Goal: Find specific page/section: Find specific page/section

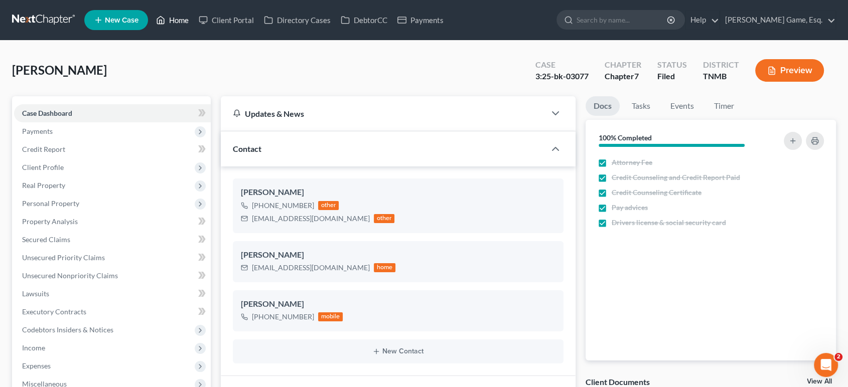
click at [194, 26] on link "Home" at bounding box center [172, 20] width 43 height 18
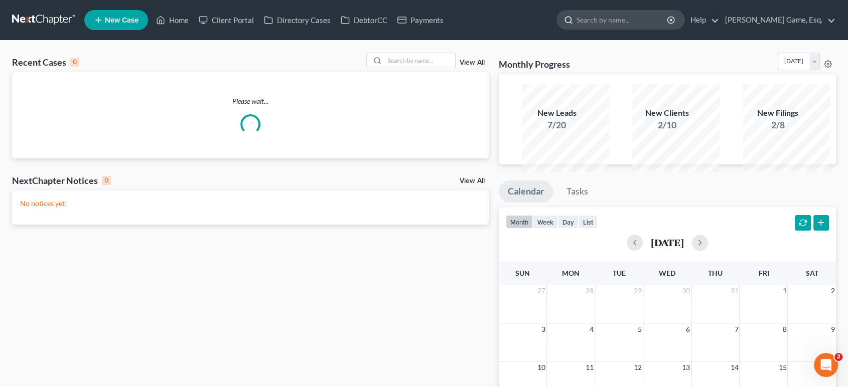
click at [609, 29] on input "search" at bounding box center [623, 20] width 92 height 19
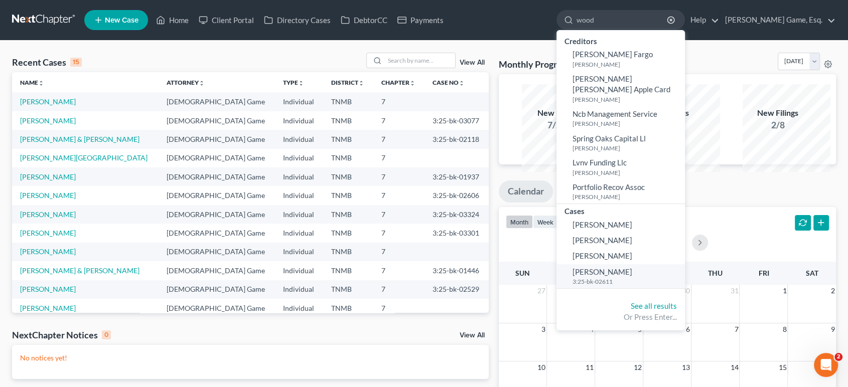
type input "wood"
click at [632, 268] on span "[PERSON_NAME]" at bounding box center [603, 271] width 60 height 9
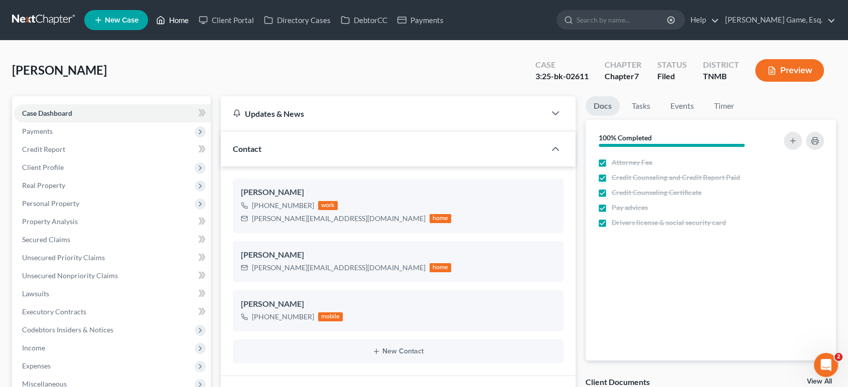
click at [194, 26] on link "Home" at bounding box center [172, 20] width 43 height 18
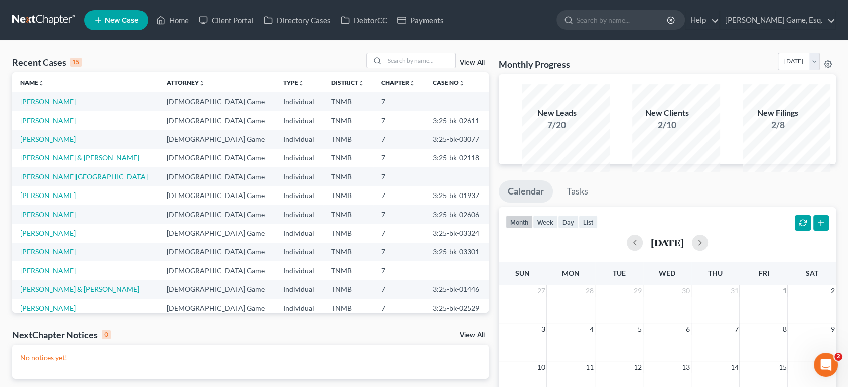
click at [65, 106] on link "[PERSON_NAME]" at bounding box center [48, 101] width 56 height 9
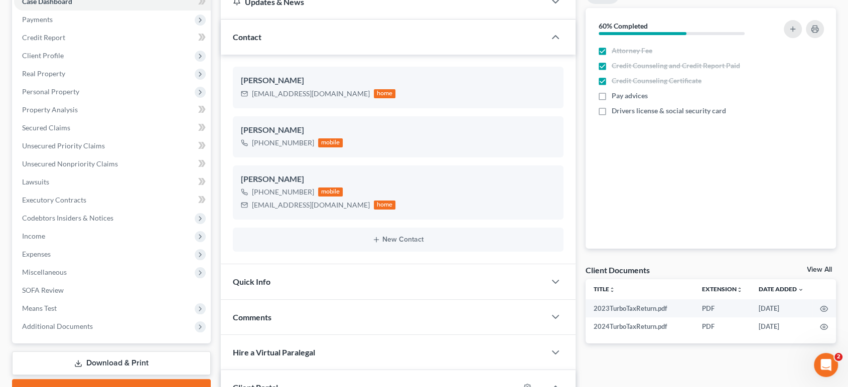
scroll to position [111, 0]
